Goal: Task Accomplishment & Management: Use online tool/utility

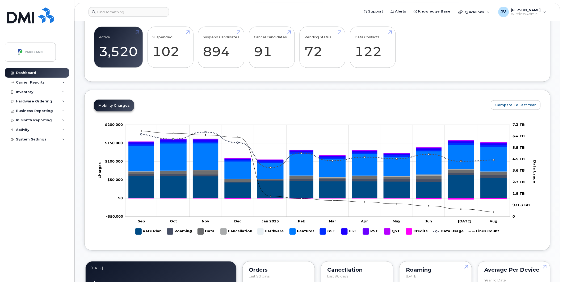
scroll to position [168, 0]
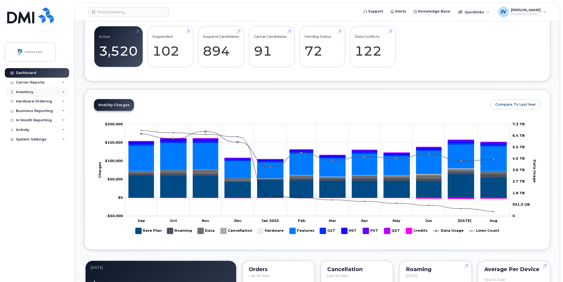
click at [20, 90] on div "Inventory" at bounding box center [24, 92] width 17 height 4
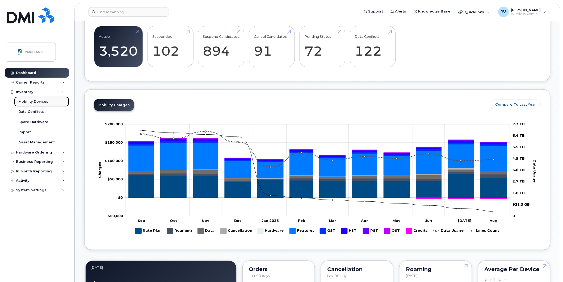
click at [28, 99] on div "Mobility Devices" at bounding box center [33, 101] width 30 height 5
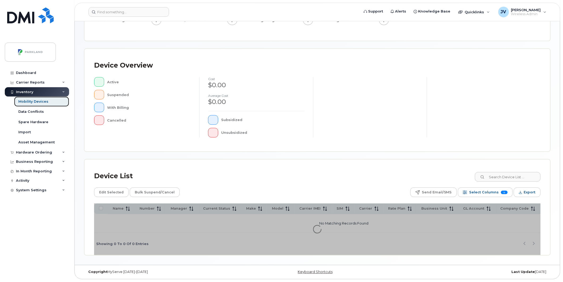
scroll to position [85, 0]
click at [513, 178] on input at bounding box center [508, 177] width 66 height 10
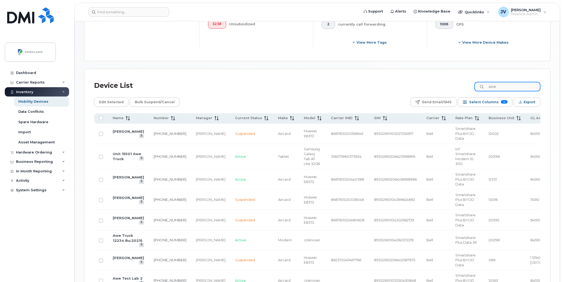
scroll to position [213, 0]
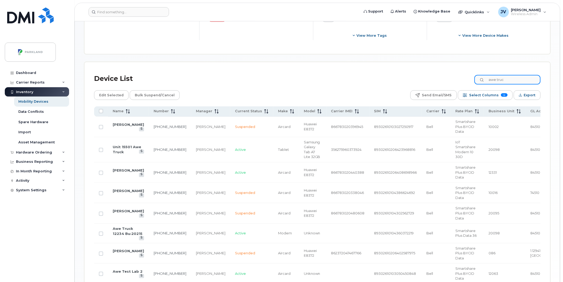
type input "awe truck"
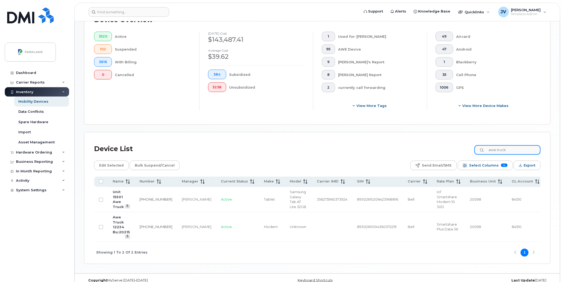
scroll to position [144, 0]
drag, startPoint x: 519, startPoint y: 149, endPoint x: 464, endPoint y: 150, distance: 55.3
click at [464, 150] on div "Device List awe truck" at bounding box center [317, 148] width 447 height 14
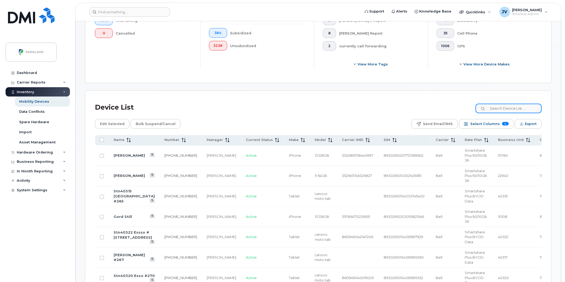
scroll to position [166, 0]
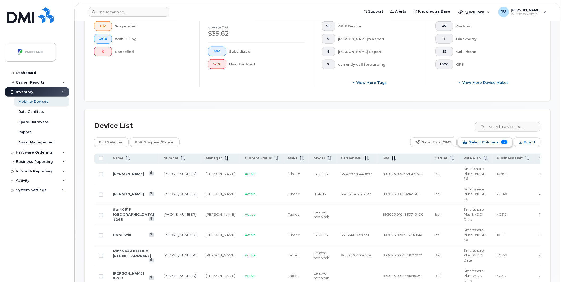
click at [489, 143] on span "Select Columns" at bounding box center [485, 142] width 30 height 8
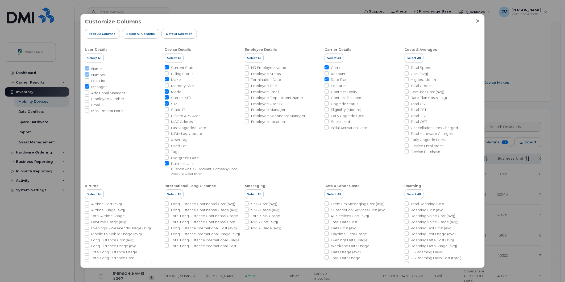
click at [138, 35] on span "Select all Columns" at bounding box center [140, 34] width 28 height 4
click at [144, 54] on div "User Details Select All" at bounding box center [123, 54] width 76 height 15
checkbox input "true"
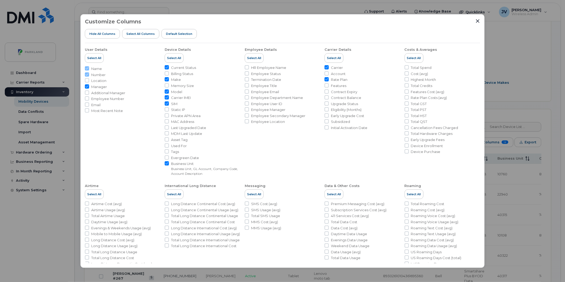
checkbox input "true"
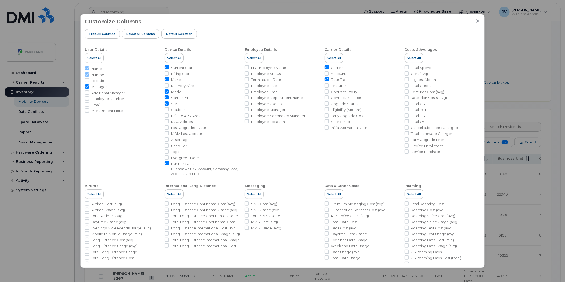
checkbox input "true"
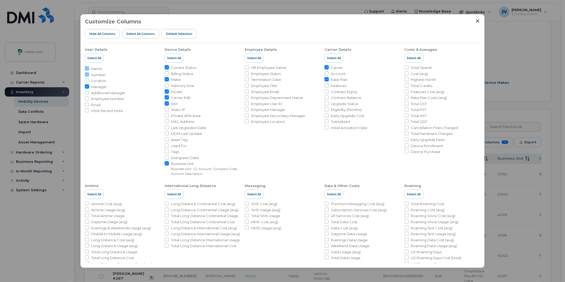
checkbox input "true"
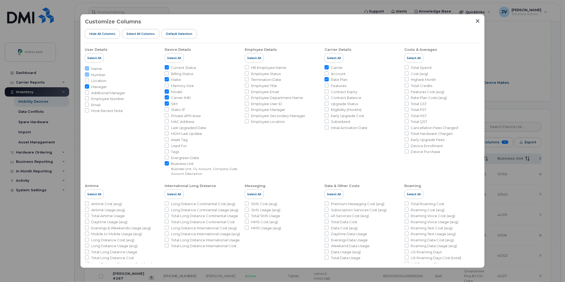
checkbox input "true"
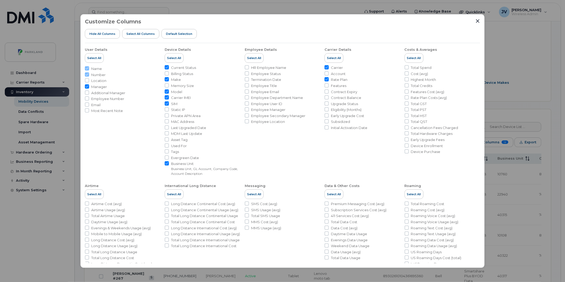
checkbox input "true"
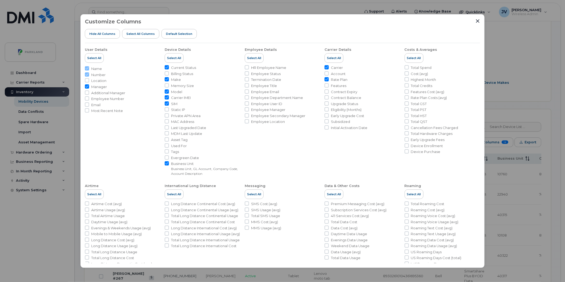
checkbox input "true"
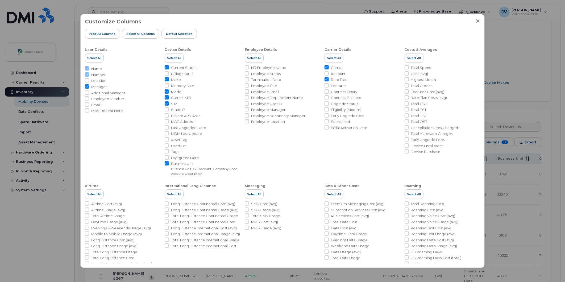
checkbox input "true"
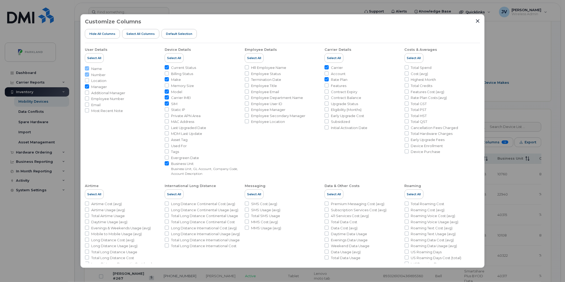
checkbox input "true"
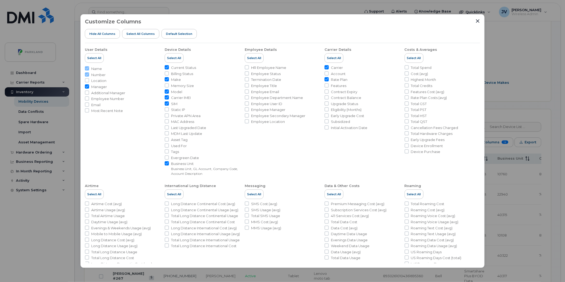
checkbox input "true"
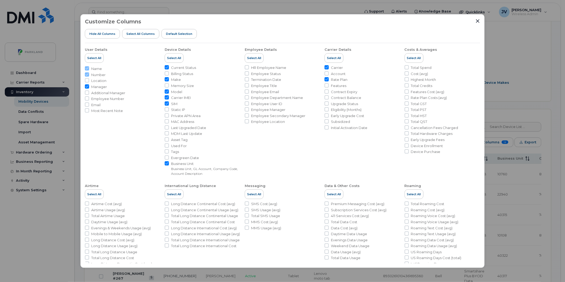
checkbox input "true"
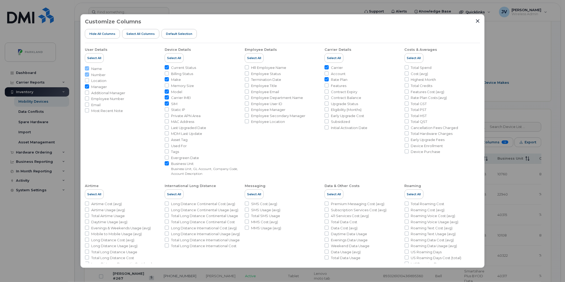
checkbox input "true"
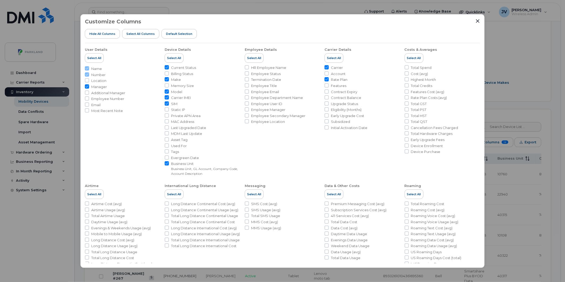
checkbox input "true"
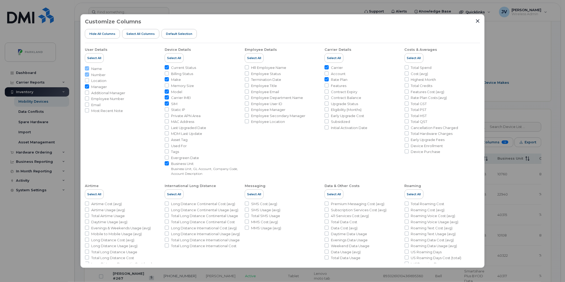
checkbox input "true"
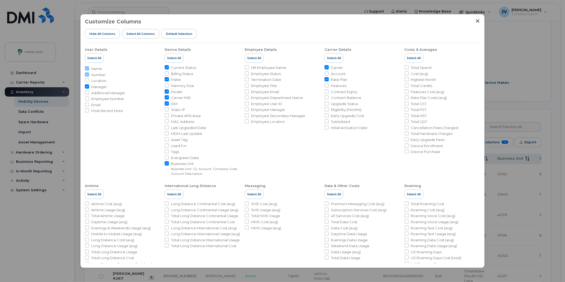
checkbox input "true"
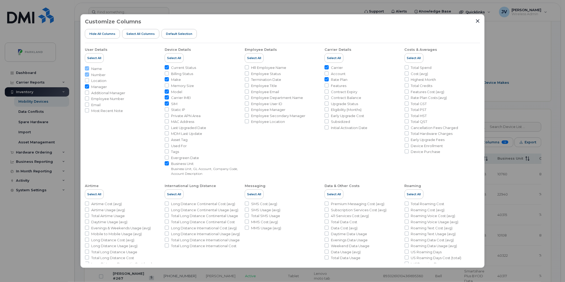
checkbox input "true"
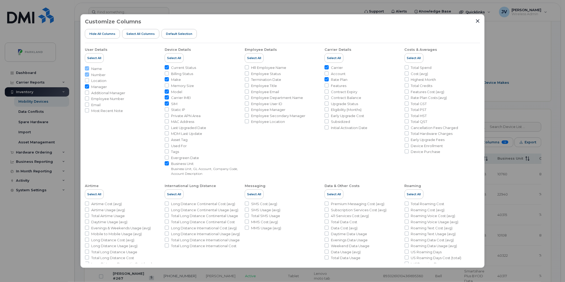
checkbox input "true"
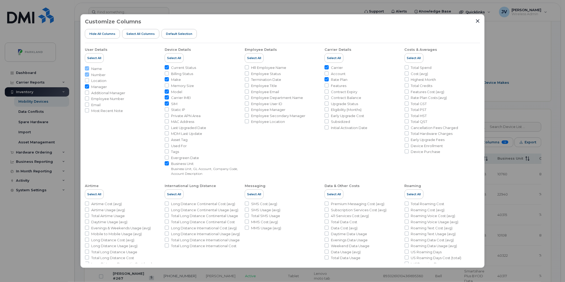
checkbox input "true"
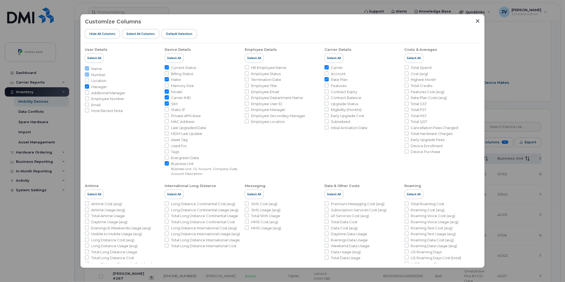
checkbox input "true"
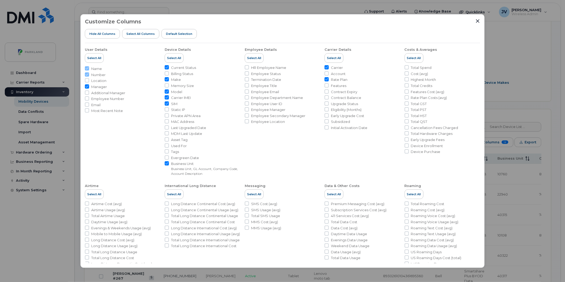
checkbox input "true"
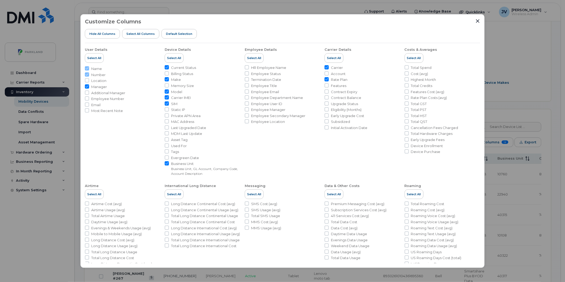
checkbox input "true"
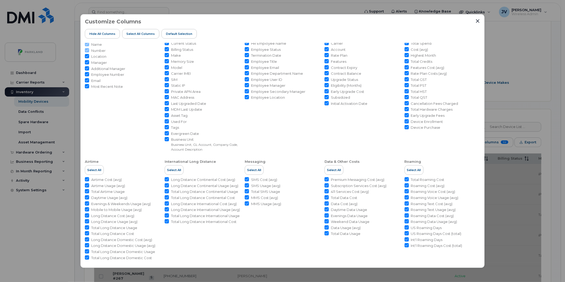
scroll to position [28, 0]
click at [403, 175] on ul "User Details Select All Name Number Location Manager Additional Manager Employe…" at bounding box center [282, 135] width 395 height 241
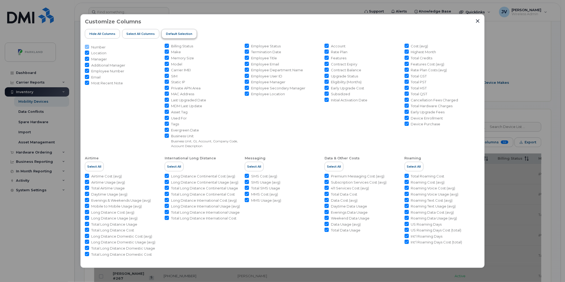
click at [177, 36] on button "Default Selection" at bounding box center [178, 34] width 35 height 10
checkbox input "false"
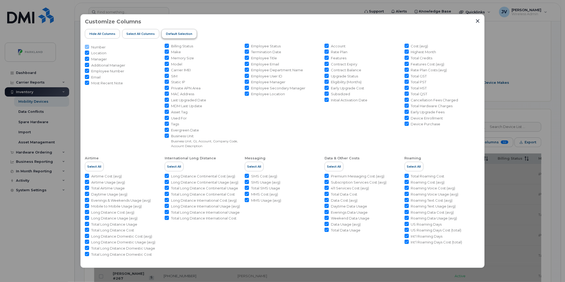
checkbox input "false"
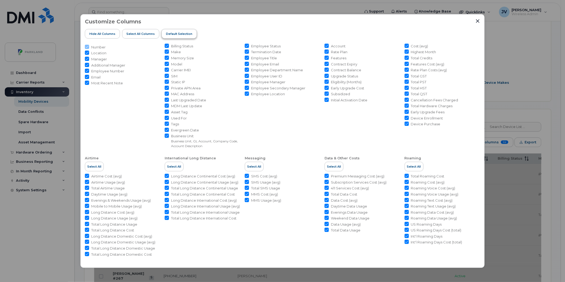
checkbox input "false"
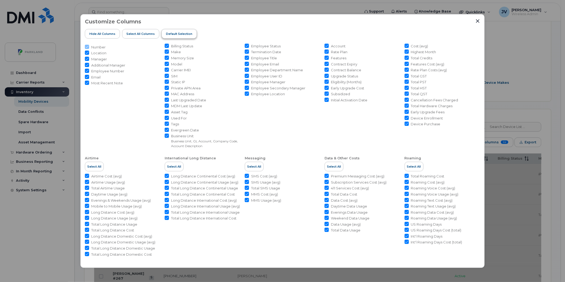
checkbox input "false"
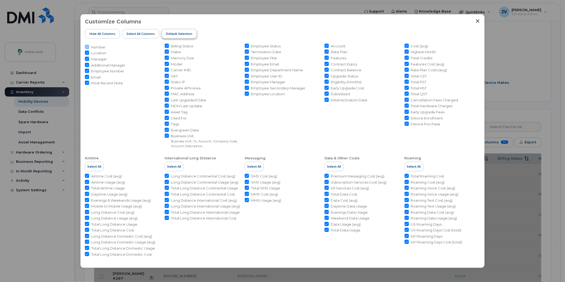
checkbox input "false"
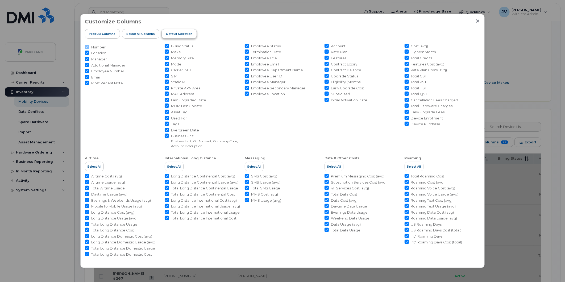
checkbox input "false"
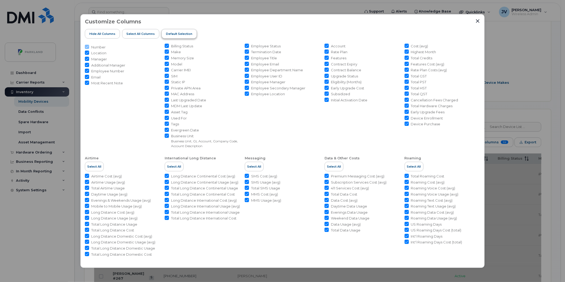
checkbox input "false"
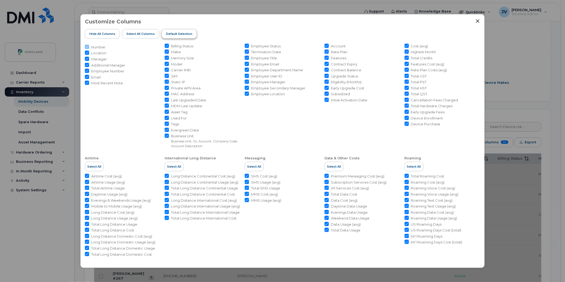
checkbox input "false"
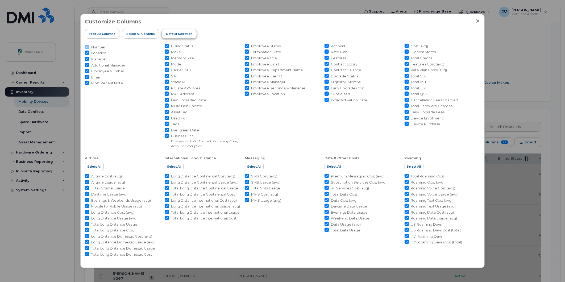
checkbox input "false"
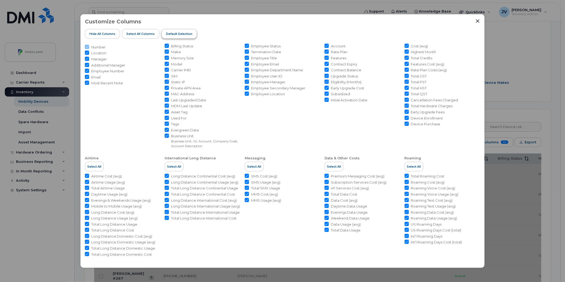
checkbox input "false"
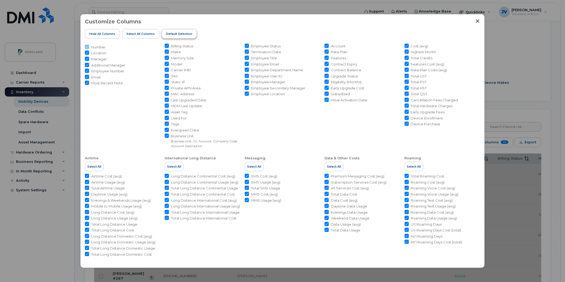
checkbox input "false"
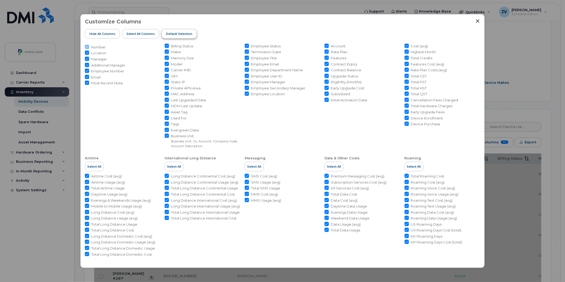
checkbox input "false"
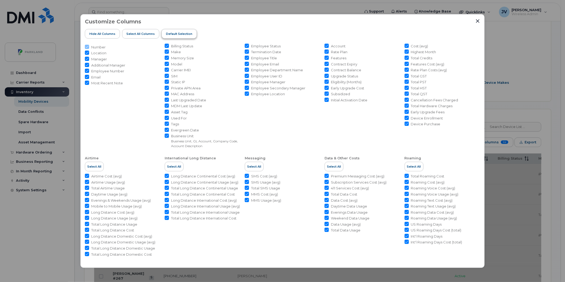
checkbox input "false"
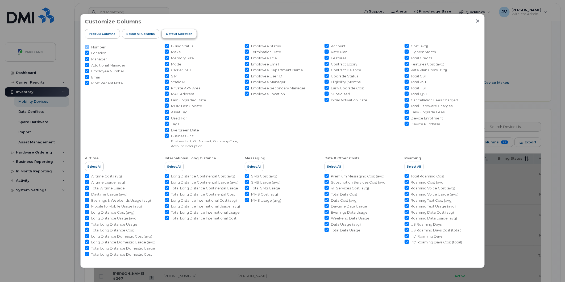
checkbox input "false"
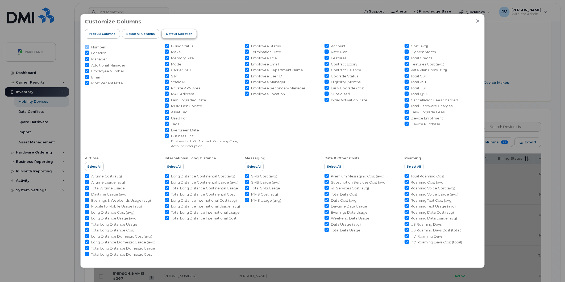
checkbox input "false"
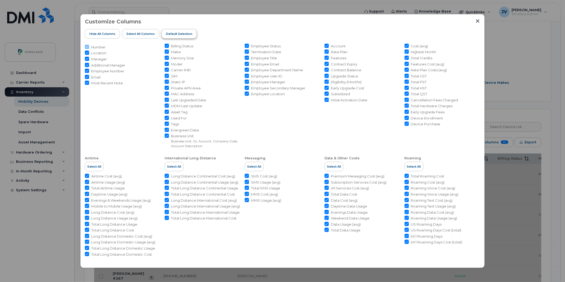
checkbox input "false"
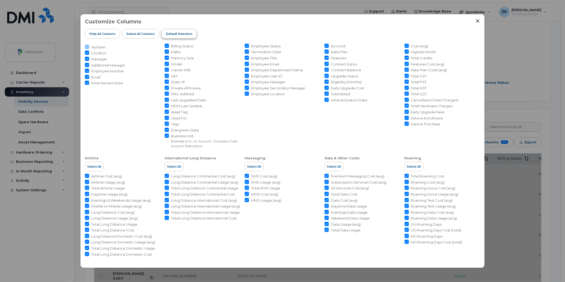
checkbox input "false"
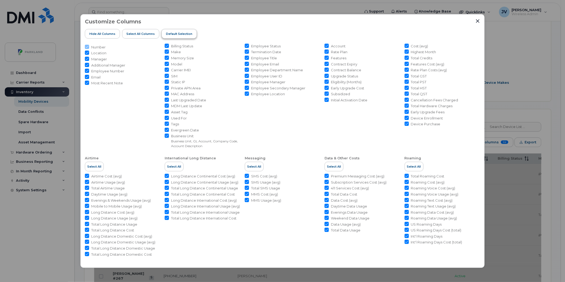
checkbox input "false"
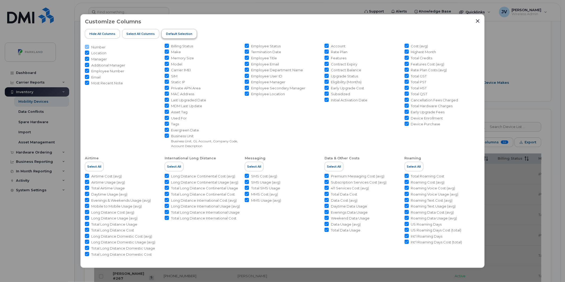
checkbox input "false"
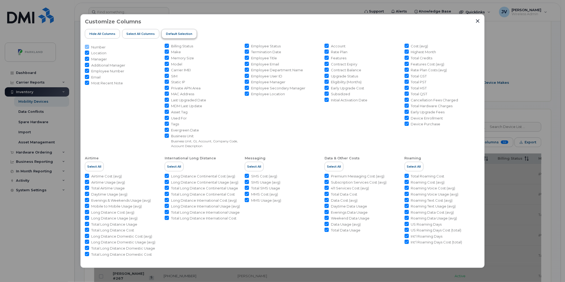
checkbox input "false"
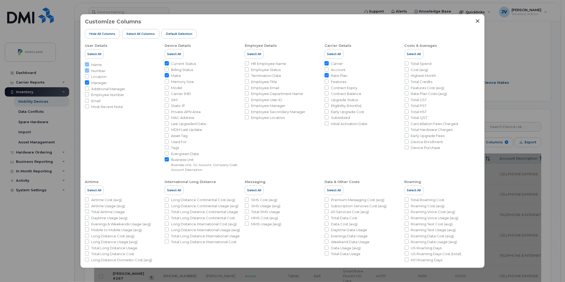
scroll to position [0, 0]
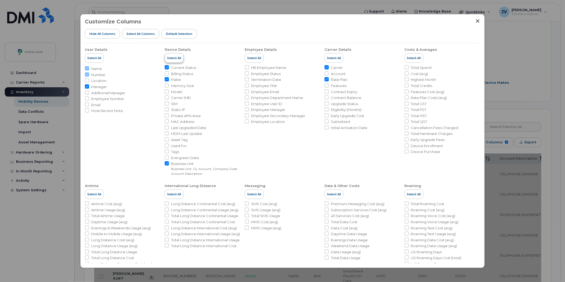
click at [172, 56] on span "Select All" at bounding box center [174, 58] width 14 height 4
click at [249, 57] on span "Select All" at bounding box center [254, 58] width 14 height 4
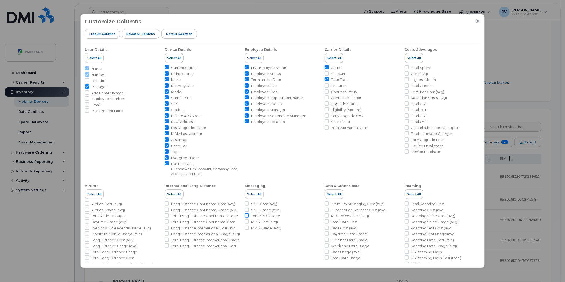
click at [246, 215] on input "Total SMS Usage" at bounding box center [247, 215] width 4 height 4
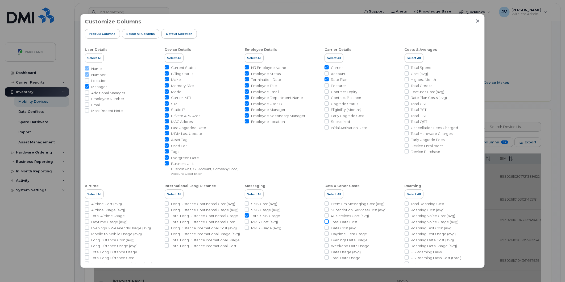
click at [327, 221] on input "Total Data Cost" at bounding box center [326, 221] width 4 height 4
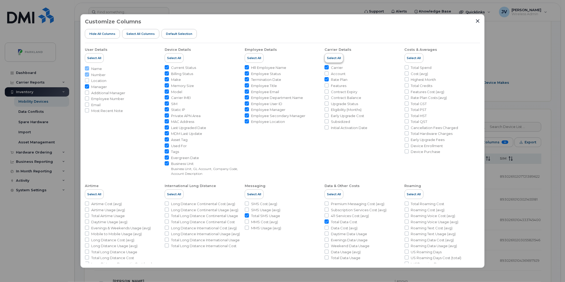
click at [332, 59] on span "Select All" at bounding box center [334, 58] width 14 height 4
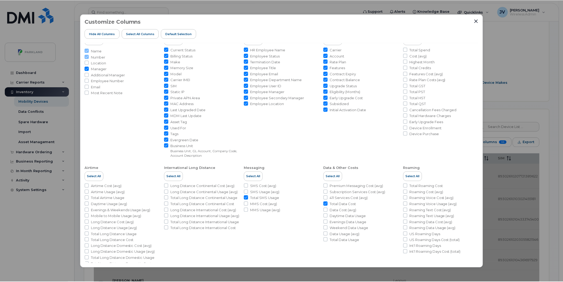
scroll to position [28, 0]
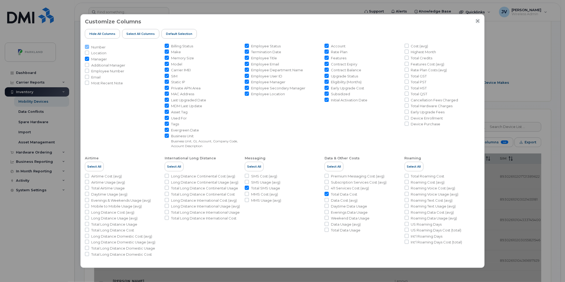
click at [477, 22] on icon "Close" at bounding box center [478, 21] width 4 height 4
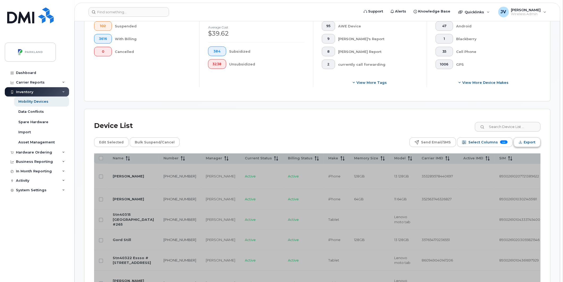
click at [525, 141] on span "Export" at bounding box center [530, 142] width 12 height 8
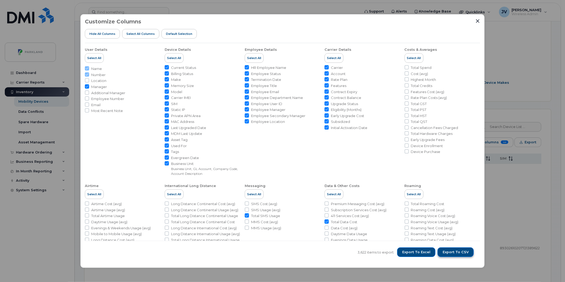
click at [453, 253] on span "Export to CSV" at bounding box center [456, 252] width 26 height 5
drag, startPoint x: 281, startPoint y: 19, endPoint x: 391, endPoint y: 32, distance: 110.9
click at [281, 19] on div "Customize Columns Hide All Columns Select all Columns Default Selection" at bounding box center [282, 31] width 395 height 24
click at [477, 20] on icon "Close" at bounding box center [478, 21] width 4 height 4
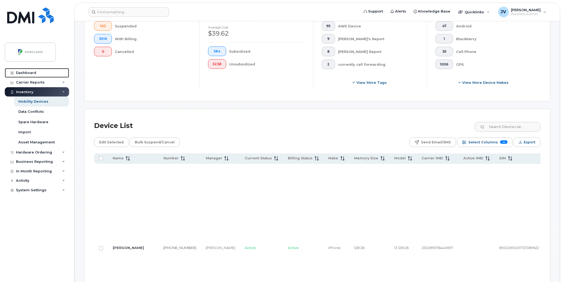
drag, startPoint x: 24, startPoint y: 71, endPoint x: 73, endPoint y: 84, distance: 50.2
click at [24, 71] on div "Dashboard" at bounding box center [26, 73] width 20 height 4
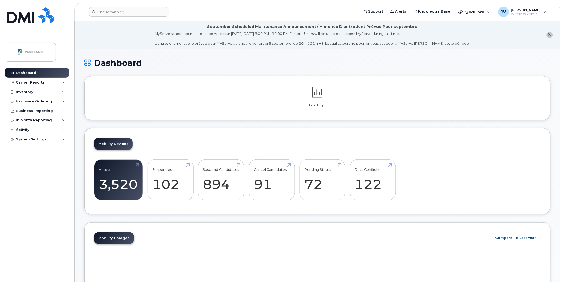
click at [216, 184] on div "Mobility Devices Active 3,520 -33% Suspended 102 20% Suspend Candidates 894 Can…" at bounding box center [317, 171] width 466 height 86
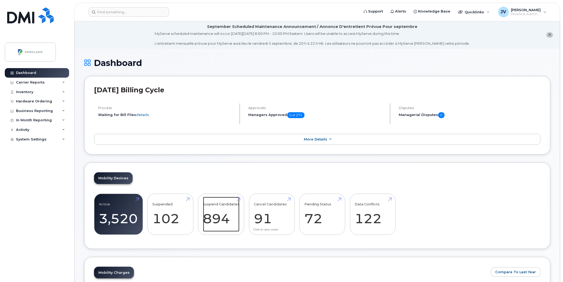
drag, startPoint x: 216, startPoint y: 220, endPoint x: 260, endPoint y: 219, distance: 43.6
click at [216, 220] on link "Suspend Candidates 894" at bounding box center [221, 214] width 36 height 35
